Goal: Check status

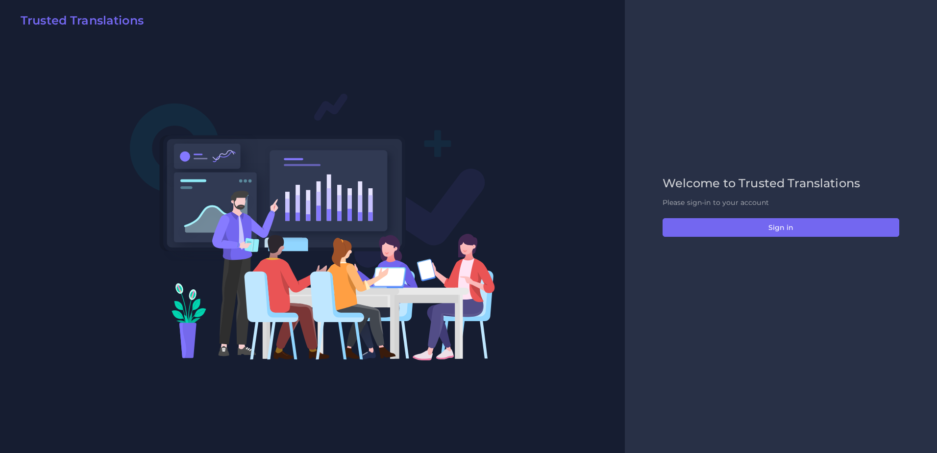
click at [759, 216] on div "Welcome to Trusted Translations Please sign-in to your account Sign in" at bounding box center [781, 226] width 257 height 100
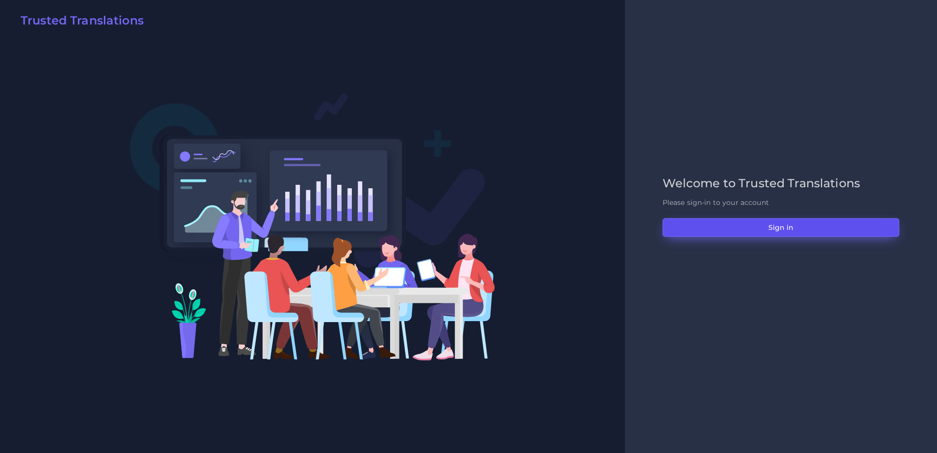
drag, startPoint x: 753, startPoint y: 227, endPoint x: 749, endPoint y: 230, distance: 5.2
click at [753, 227] on button "Sign in" at bounding box center [781, 227] width 237 height 19
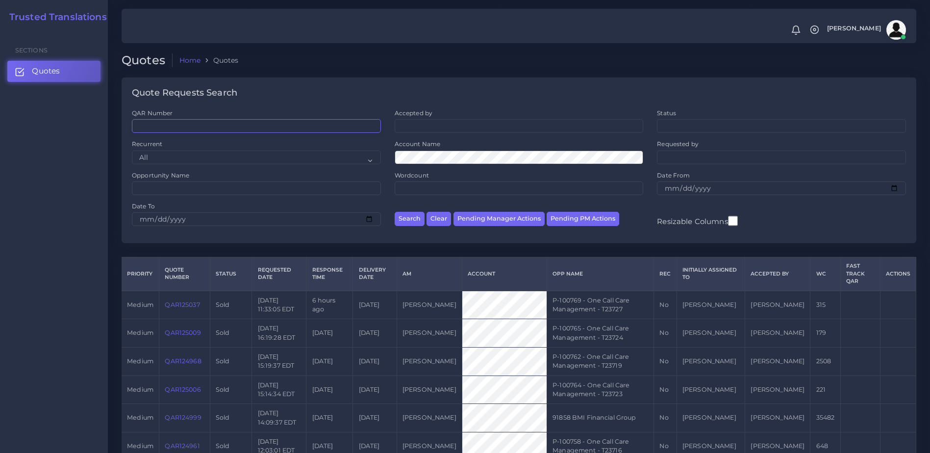
click at [198, 127] on input "QAR Number" at bounding box center [256, 126] width 249 height 14
paste input "QAR124360"
type input "QAR124360"
click at [414, 217] on button "Search" at bounding box center [410, 219] width 30 height 14
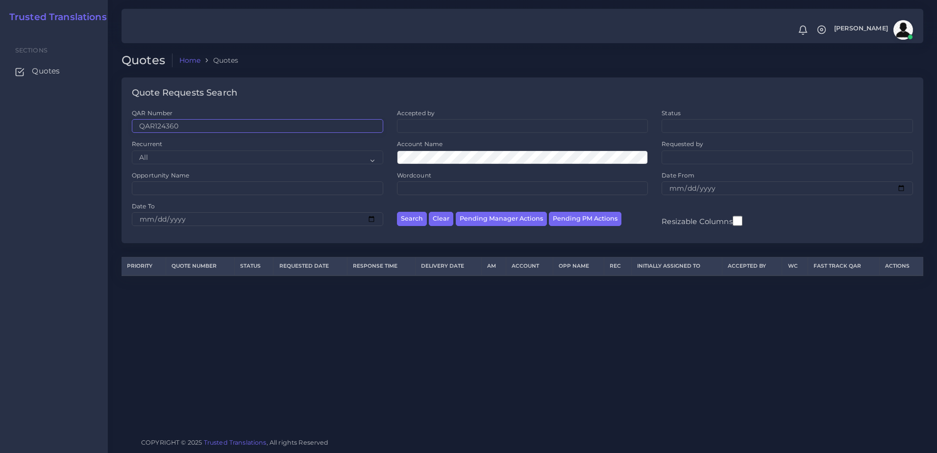
click at [142, 120] on input "QAR124360" at bounding box center [258, 126] width 252 height 14
click at [397, 212] on button "Search" at bounding box center [412, 219] width 30 height 14
drag, startPoint x: 223, startPoint y: 126, endPoint x: 86, endPoint y: 134, distance: 137.0
click at [86, 134] on body "Notifications 0 New Driver Update: Extra Quality renamed to Quality Changed Log…" at bounding box center [468, 226] width 937 height 453
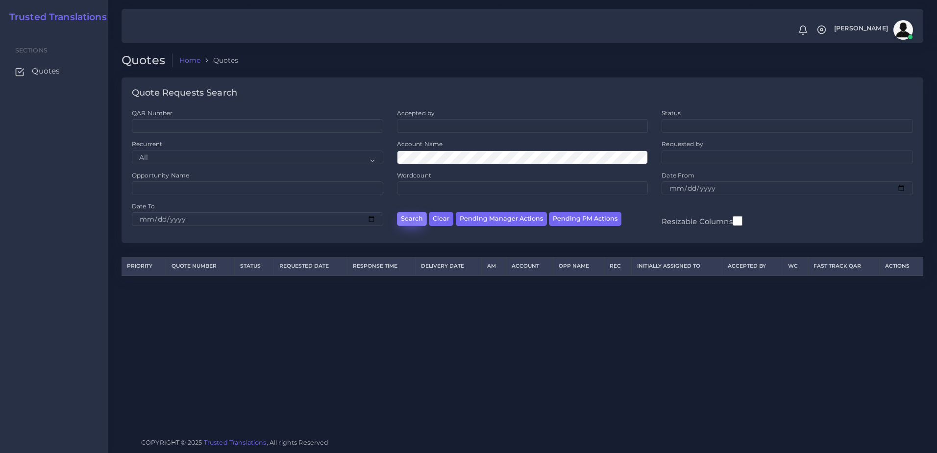
click at [411, 217] on button "Search" at bounding box center [412, 219] width 30 height 14
